Goal: Transaction & Acquisition: Purchase product/service

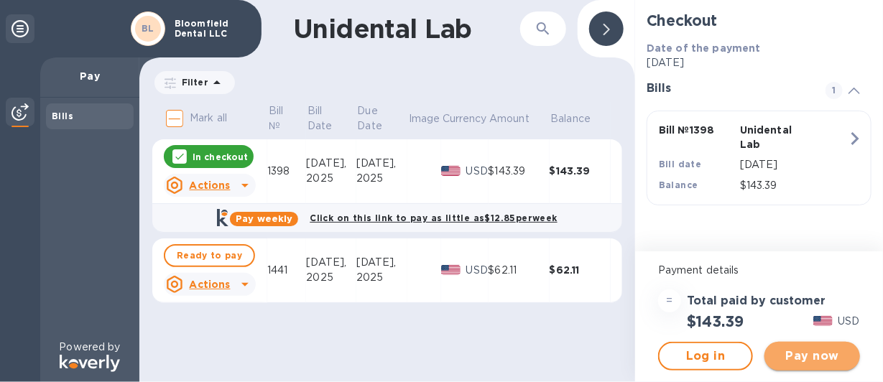
click at [823, 358] on span "Pay now" at bounding box center [812, 356] width 72 height 17
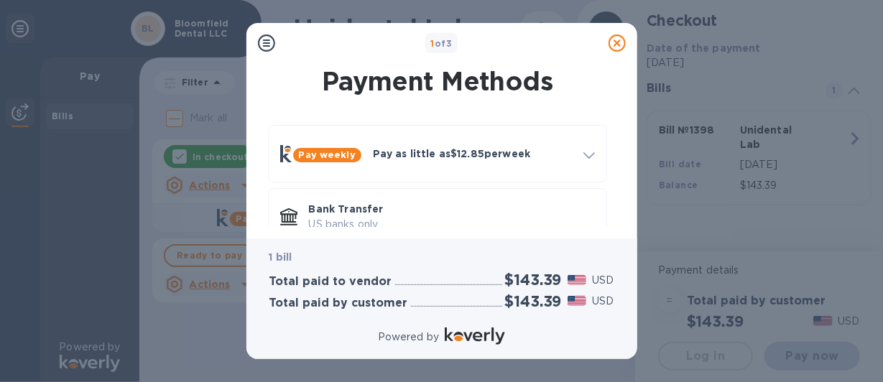
scroll to position [92, 0]
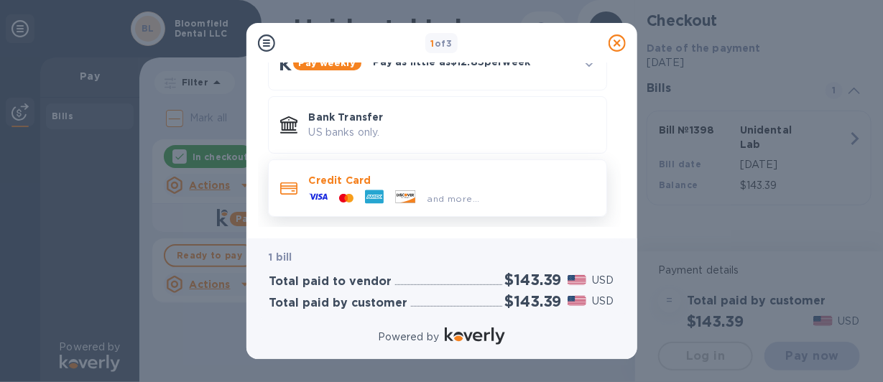
click at [312, 181] on p "Credit Card" at bounding box center [452, 180] width 286 height 14
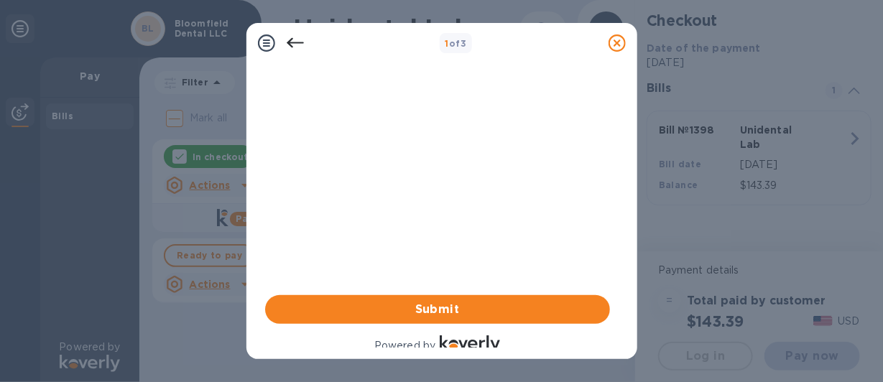
scroll to position [61, 0]
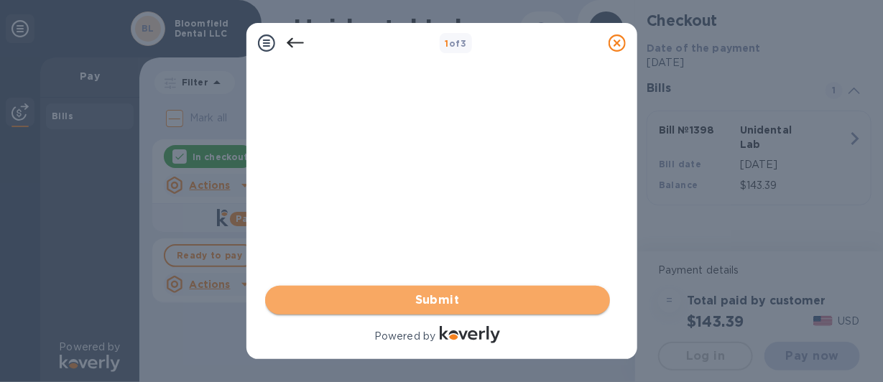
click at [450, 300] on span "Submit" at bounding box center [438, 300] width 322 height 17
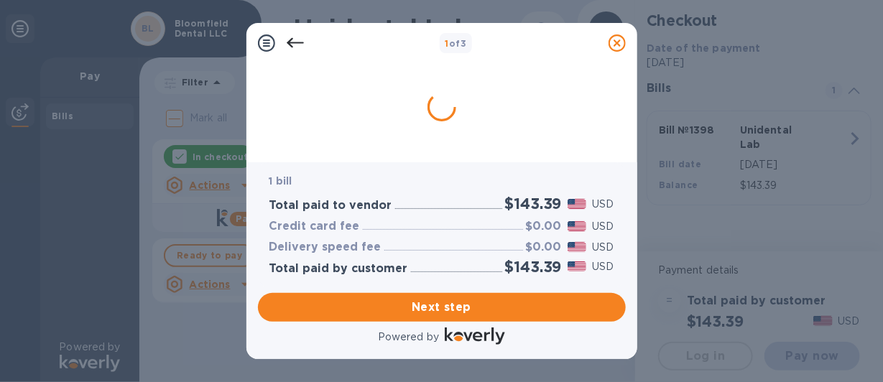
scroll to position [0, 0]
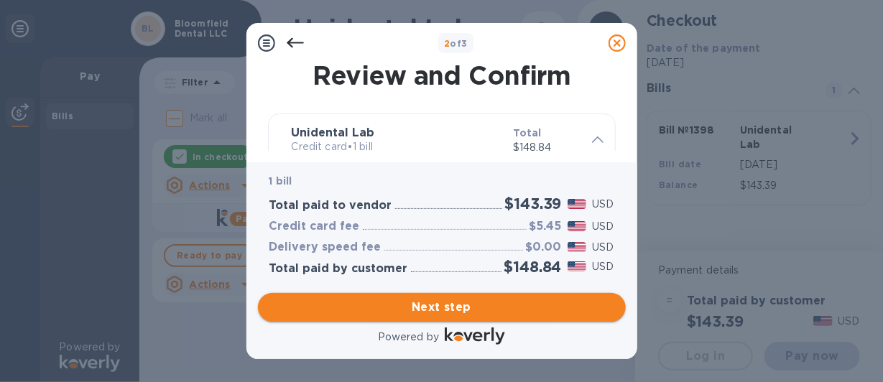
click at [431, 306] on span "Next step" at bounding box center [441, 307] width 345 height 17
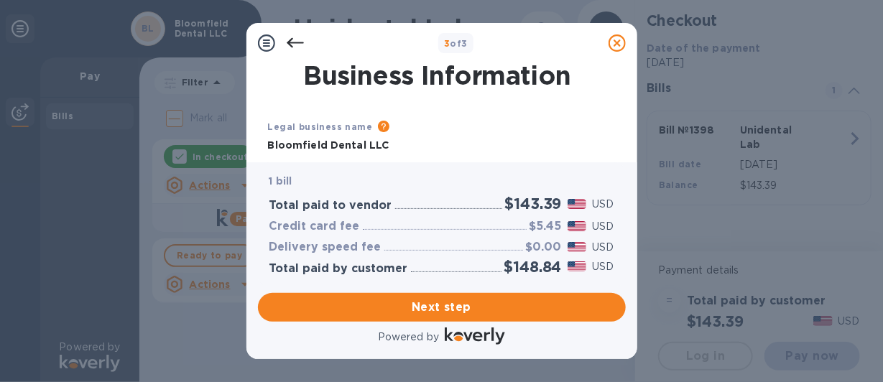
type input "[GEOGRAPHIC_DATA]"
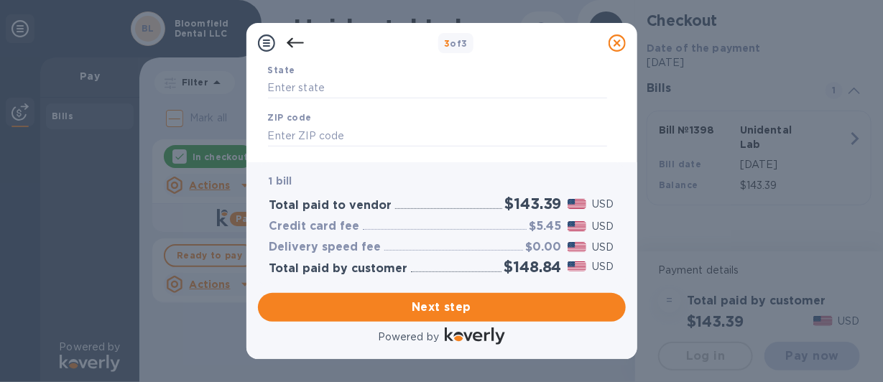
scroll to position [320, 0]
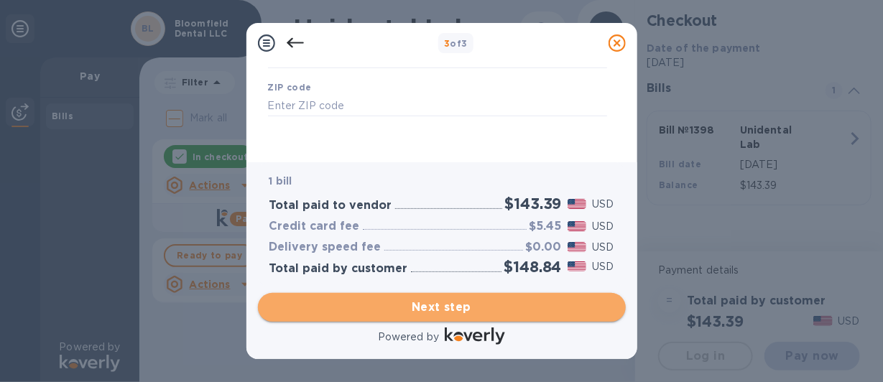
click at [476, 301] on span "Next step" at bounding box center [441, 307] width 345 height 17
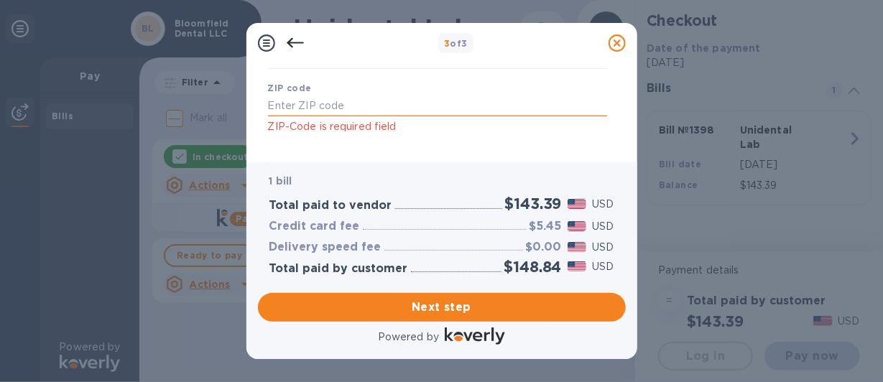
click at [283, 116] on input "text" at bounding box center [437, 107] width 339 height 22
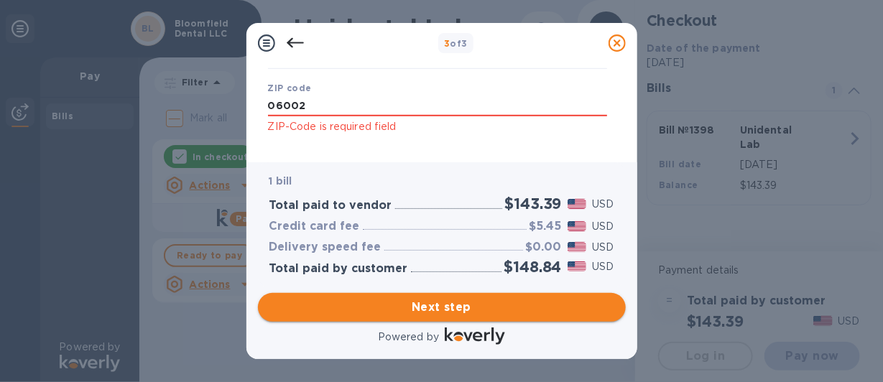
type input "06002"
click at [440, 304] on span "Next step" at bounding box center [441, 307] width 345 height 17
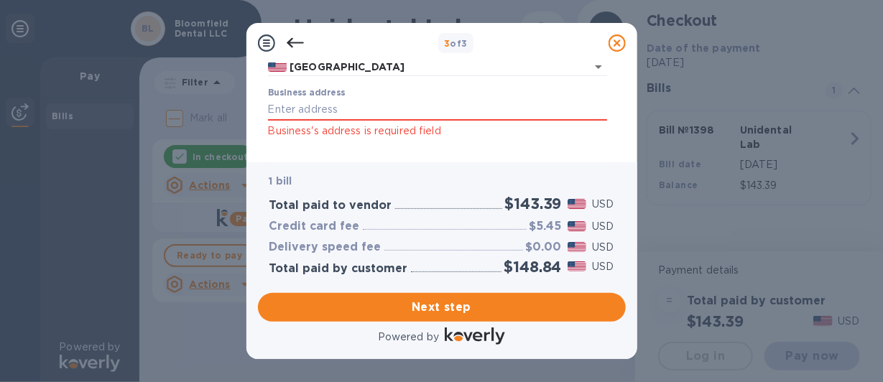
scroll to position [132, 0]
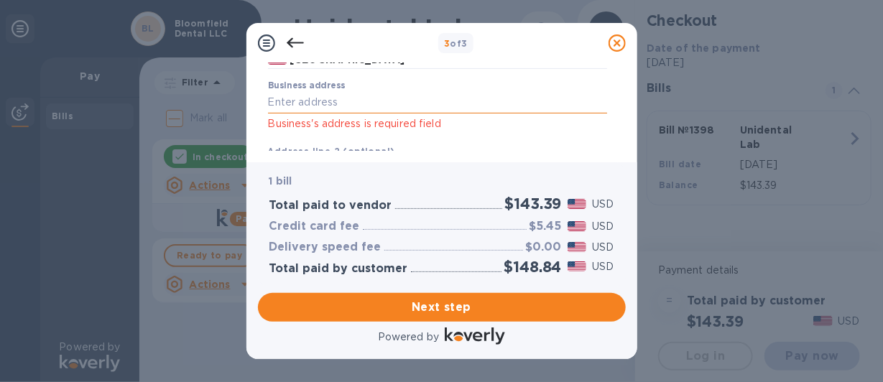
click at [343, 101] on input "Business address" at bounding box center [437, 103] width 339 height 22
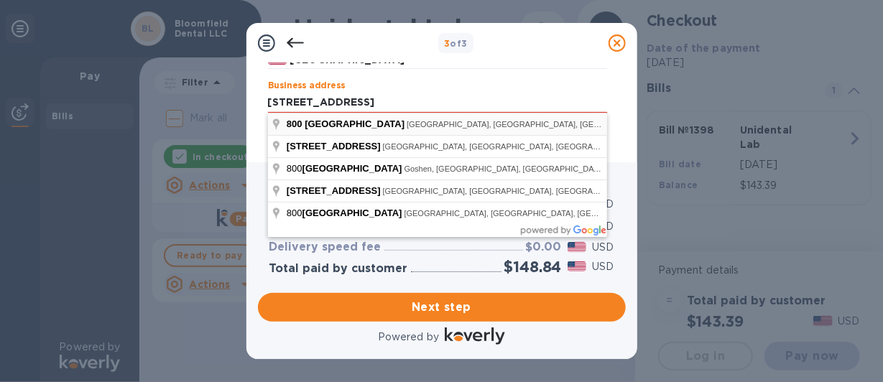
type input "[STREET_ADDRESS]"
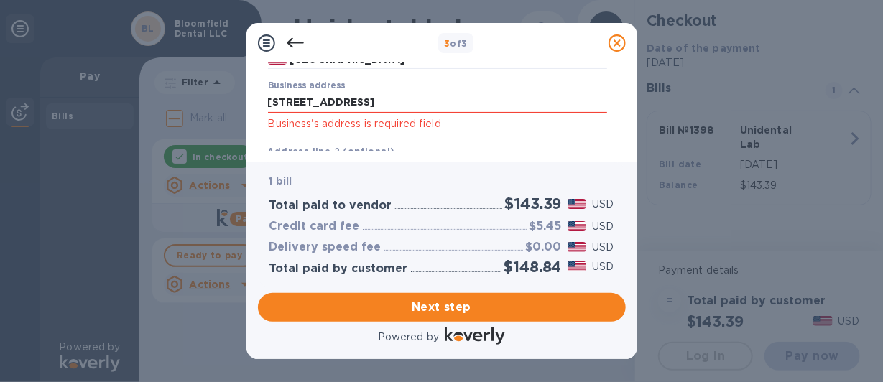
type input "Bloomfield"
type input "CT"
click at [402, 101] on input "[STREET_ADDRESS]" at bounding box center [437, 103] width 339 height 22
type input "[STREET_ADDRESS]"
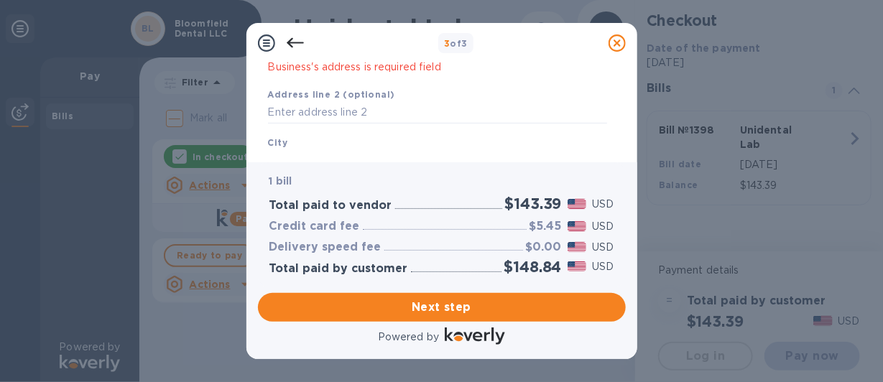
scroll to position [204, 0]
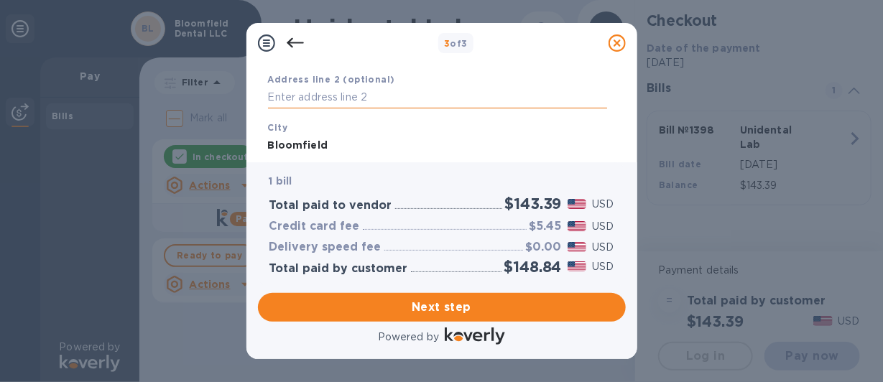
click at [395, 101] on input "text" at bounding box center [437, 98] width 339 height 22
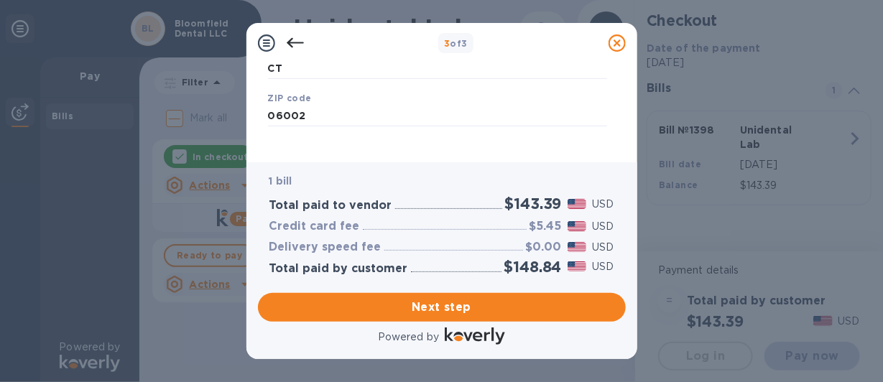
scroll to position [358, 0]
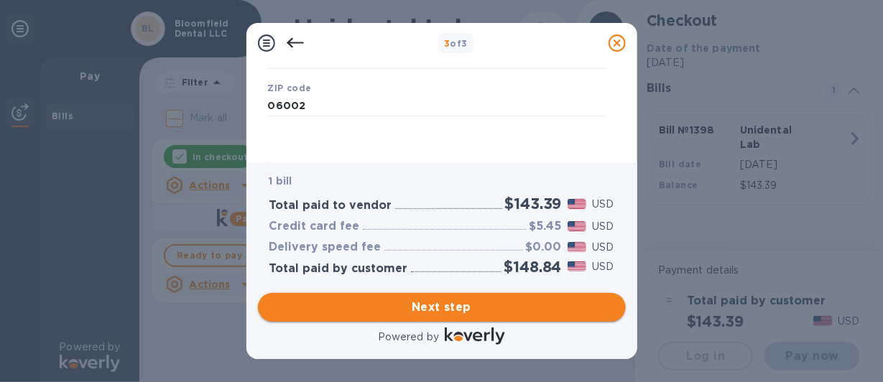
type input "Ste 311"
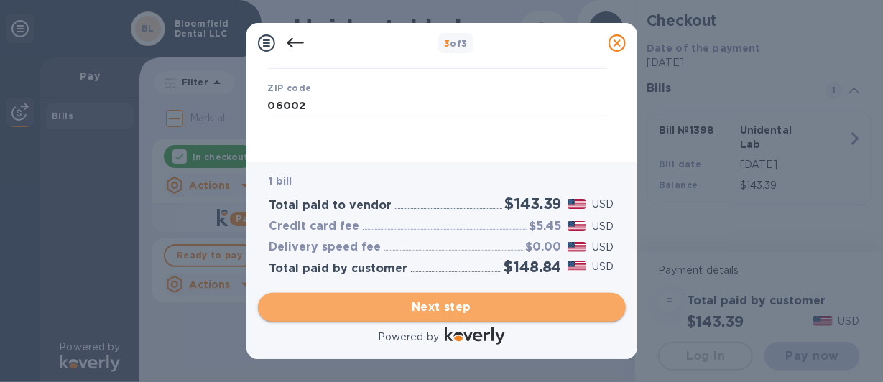
click at [460, 309] on span "Next step" at bounding box center [441, 307] width 345 height 17
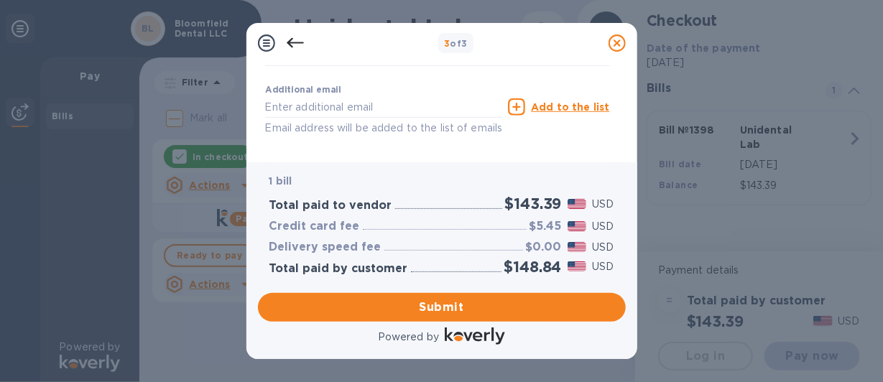
scroll to position [282, 0]
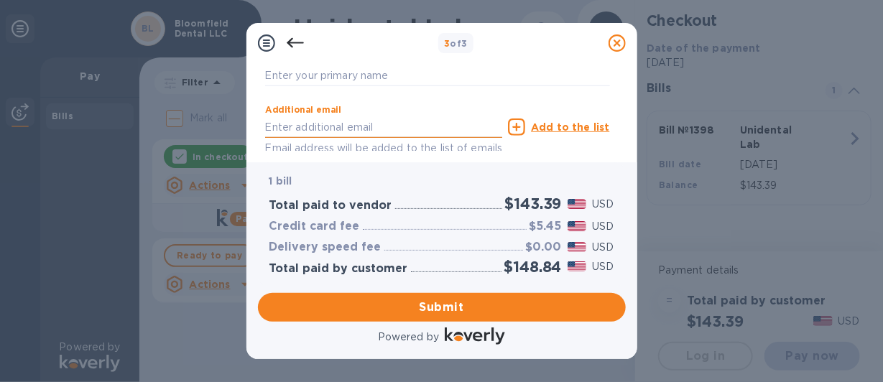
click at [334, 124] on input "text" at bounding box center [384, 127] width 238 height 22
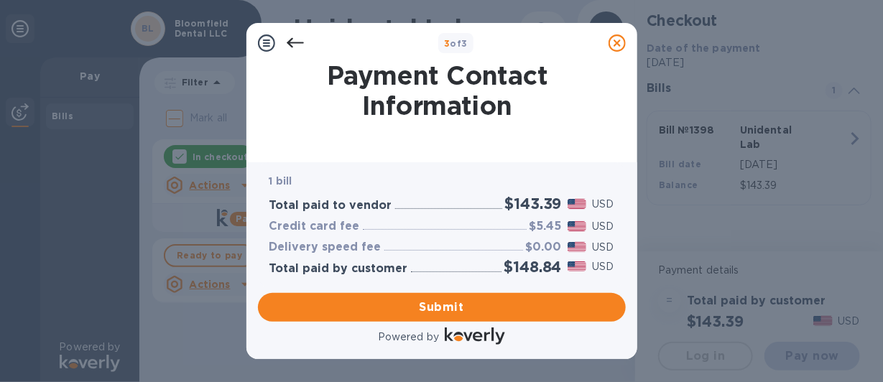
scroll to position [71, 0]
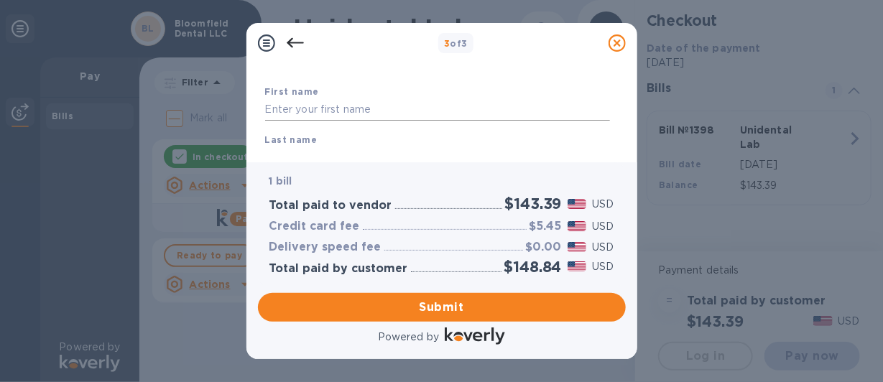
click at [352, 111] on input "text" at bounding box center [437, 110] width 345 height 22
type input "Qiaomei"
click at [305, 135] on b "Last name" at bounding box center [291, 139] width 52 height 11
click at [280, 143] on b "Last name" at bounding box center [291, 139] width 52 height 11
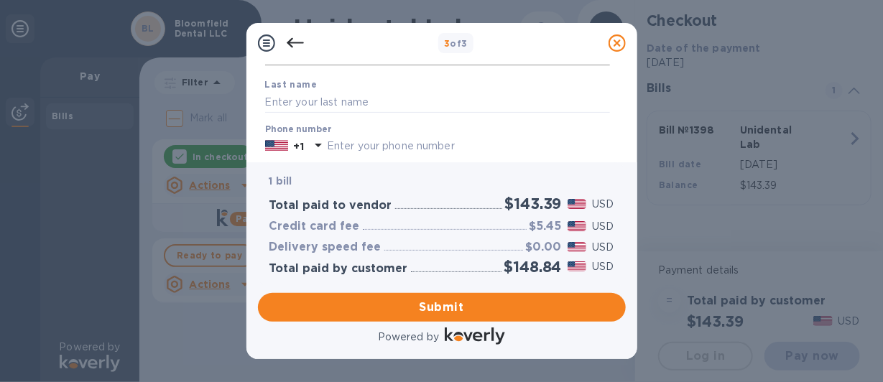
scroll to position [144, 0]
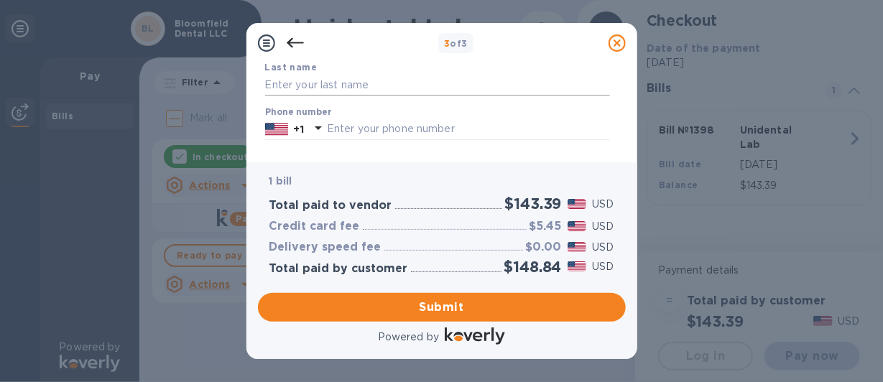
click at [378, 87] on input "text" at bounding box center [437, 85] width 345 height 22
type input "[PERSON_NAME]"
click at [407, 138] on input "text" at bounding box center [468, 130] width 283 height 22
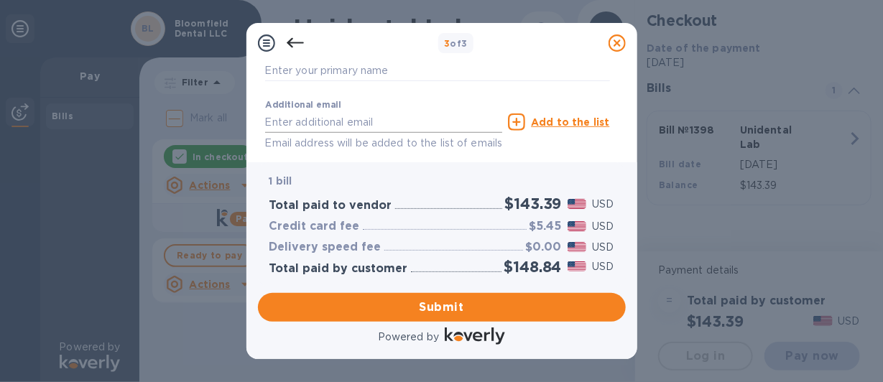
scroll to position [216, 0]
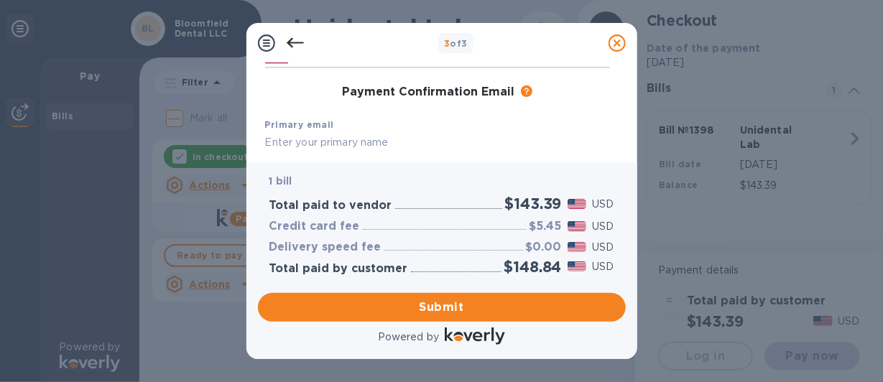
type input "8602428333"
click at [367, 141] on input "text" at bounding box center [437, 143] width 345 height 22
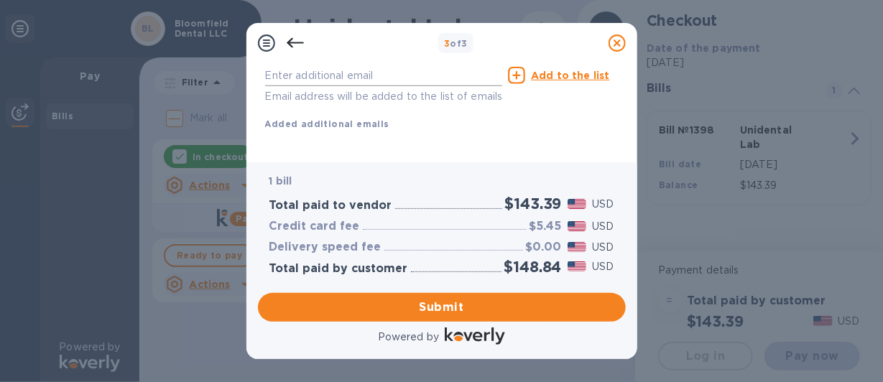
scroll to position [353, 0]
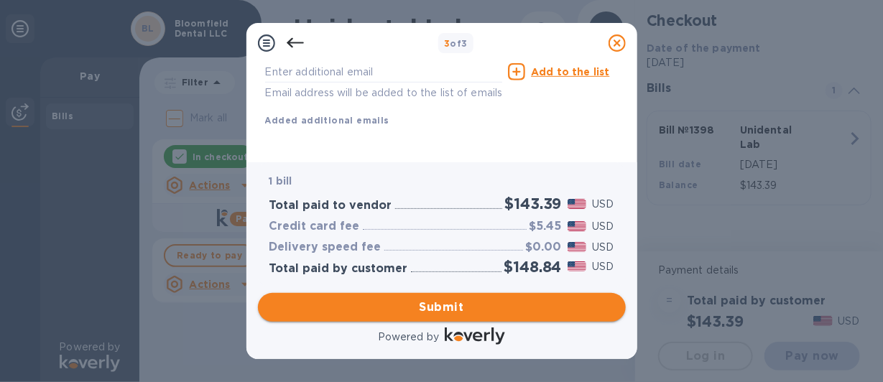
type input "[EMAIL_ADDRESS][DOMAIN_NAME]"
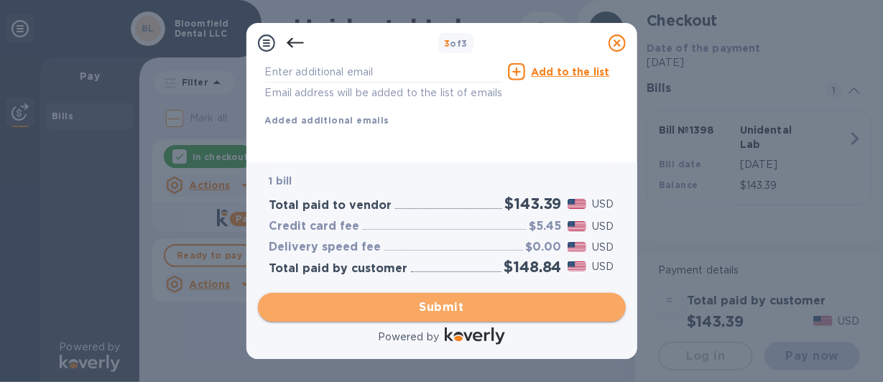
click at [435, 302] on span "Submit" at bounding box center [441, 307] width 345 height 17
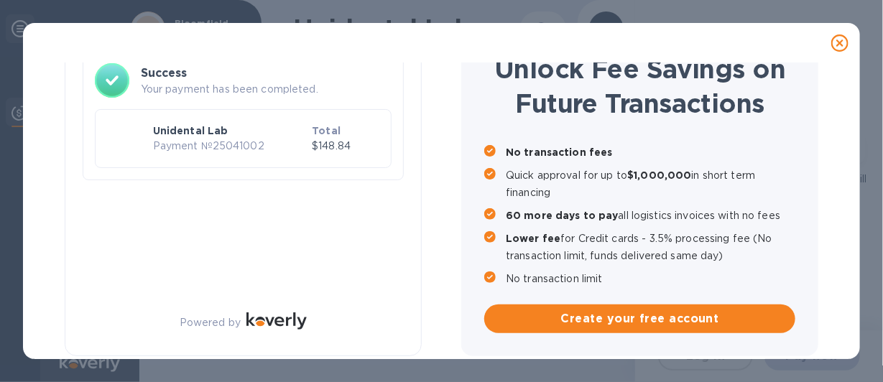
scroll to position [103, 0]
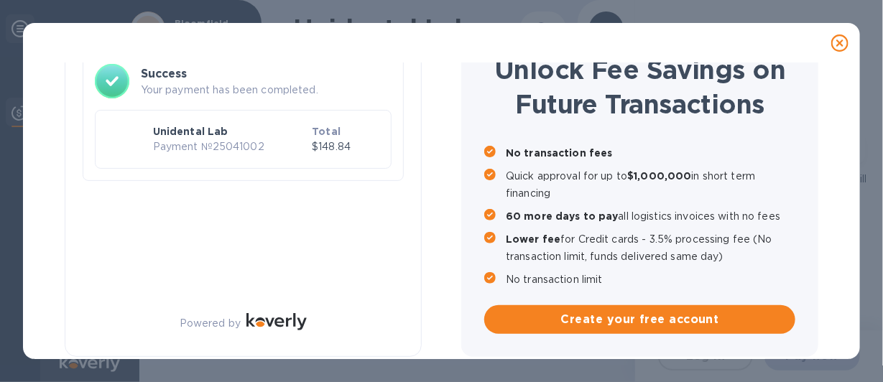
checkbox input "true"
